Goal: Browse casually

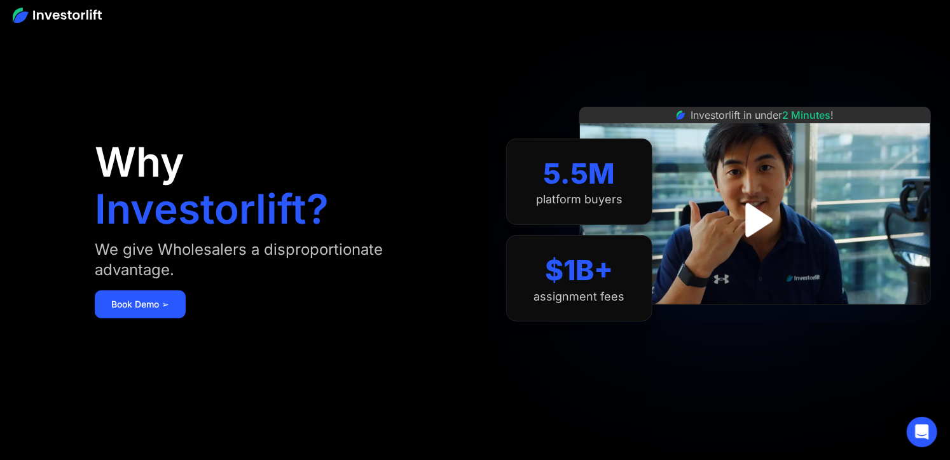
click at [71, 13] on img at bounding box center [57, 15] width 89 height 15
click at [82, 15] on img at bounding box center [57, 15] width 89 height 15
